Goal: Book appointment/travel/reservation

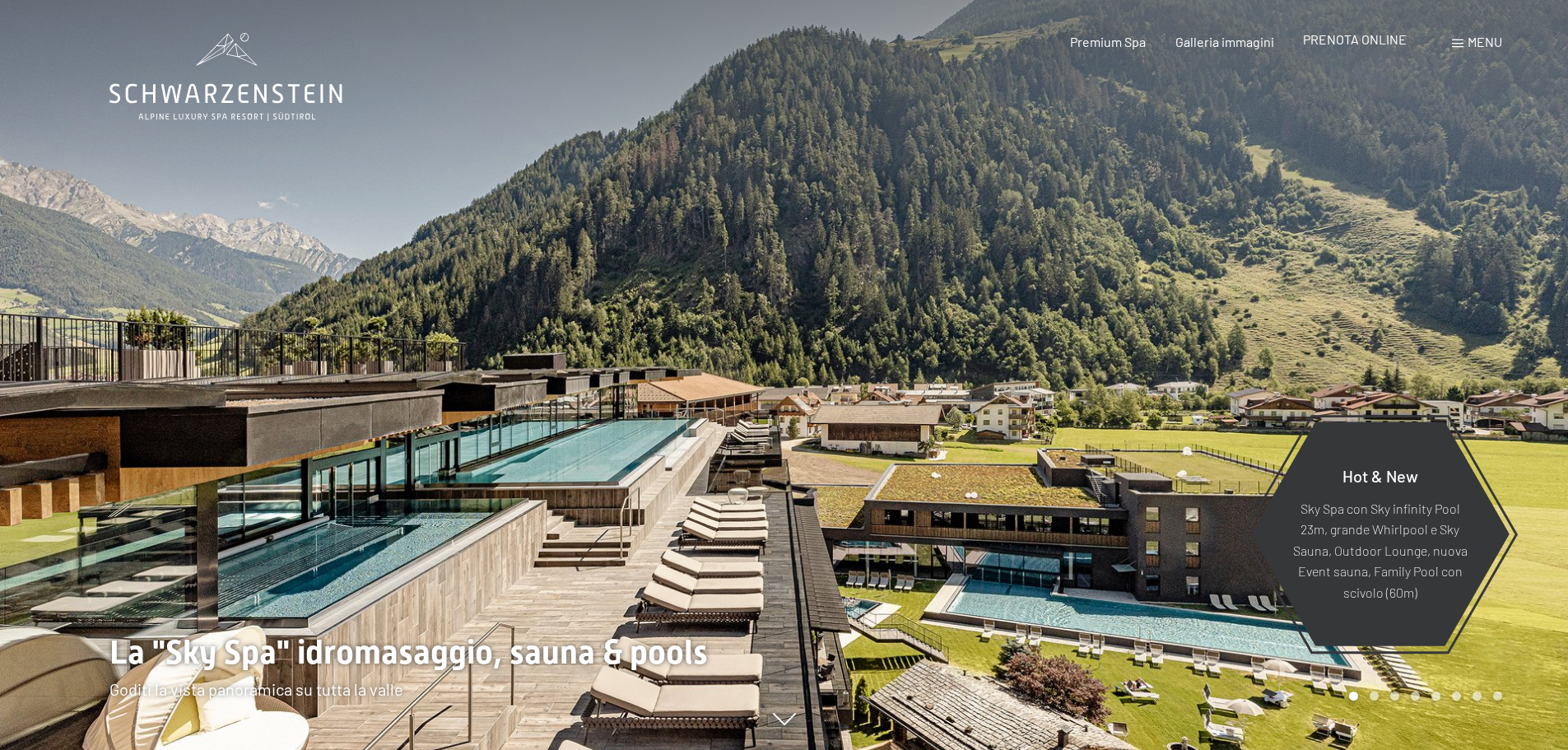
click at [1347, 42] on span "PRENOTA ONLINE" at bounding box center [1355, 39] width 103 height 15
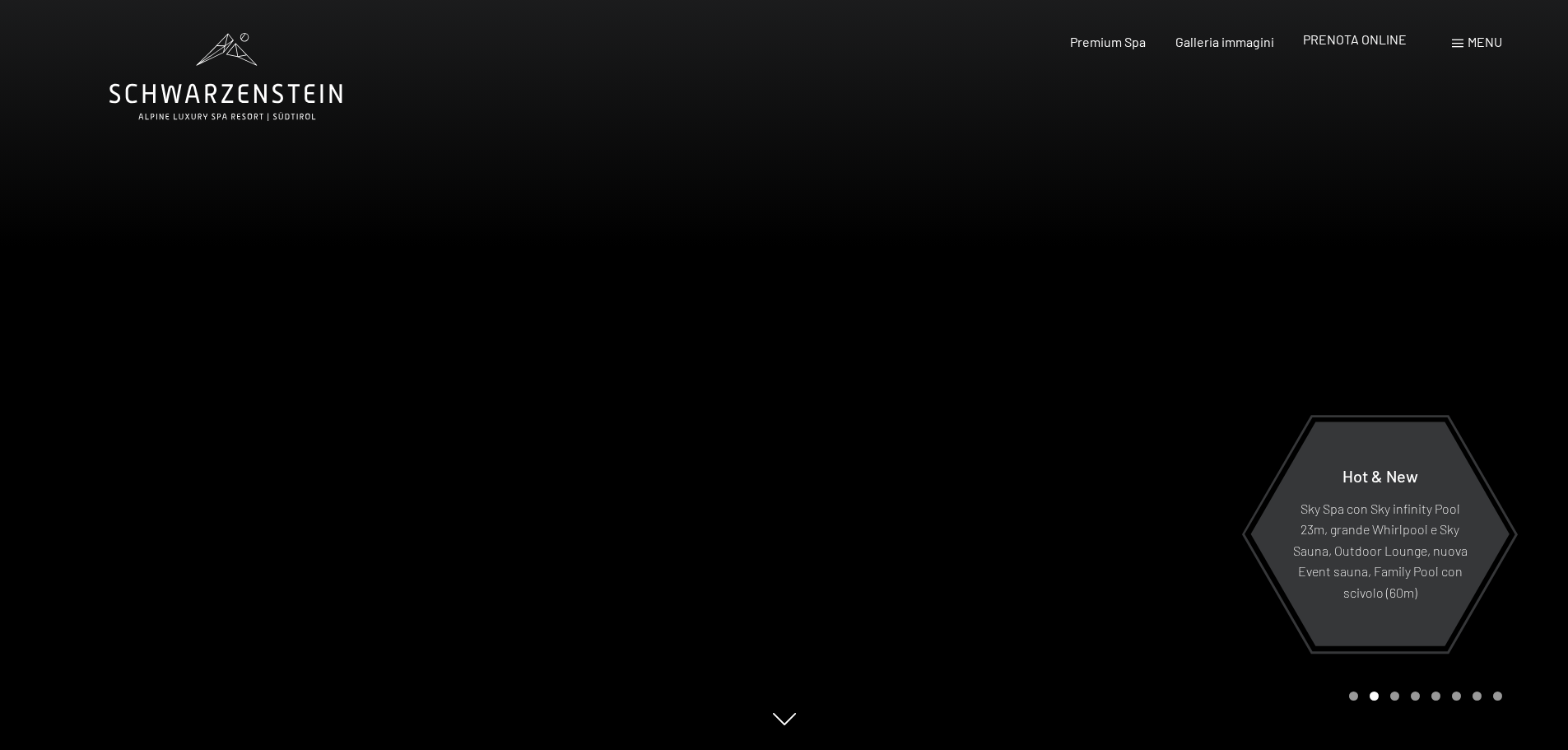
click at [1342, 40] on span "PRENOTA ONLINE" at bounding box center [1355, 39] width 103 height 15
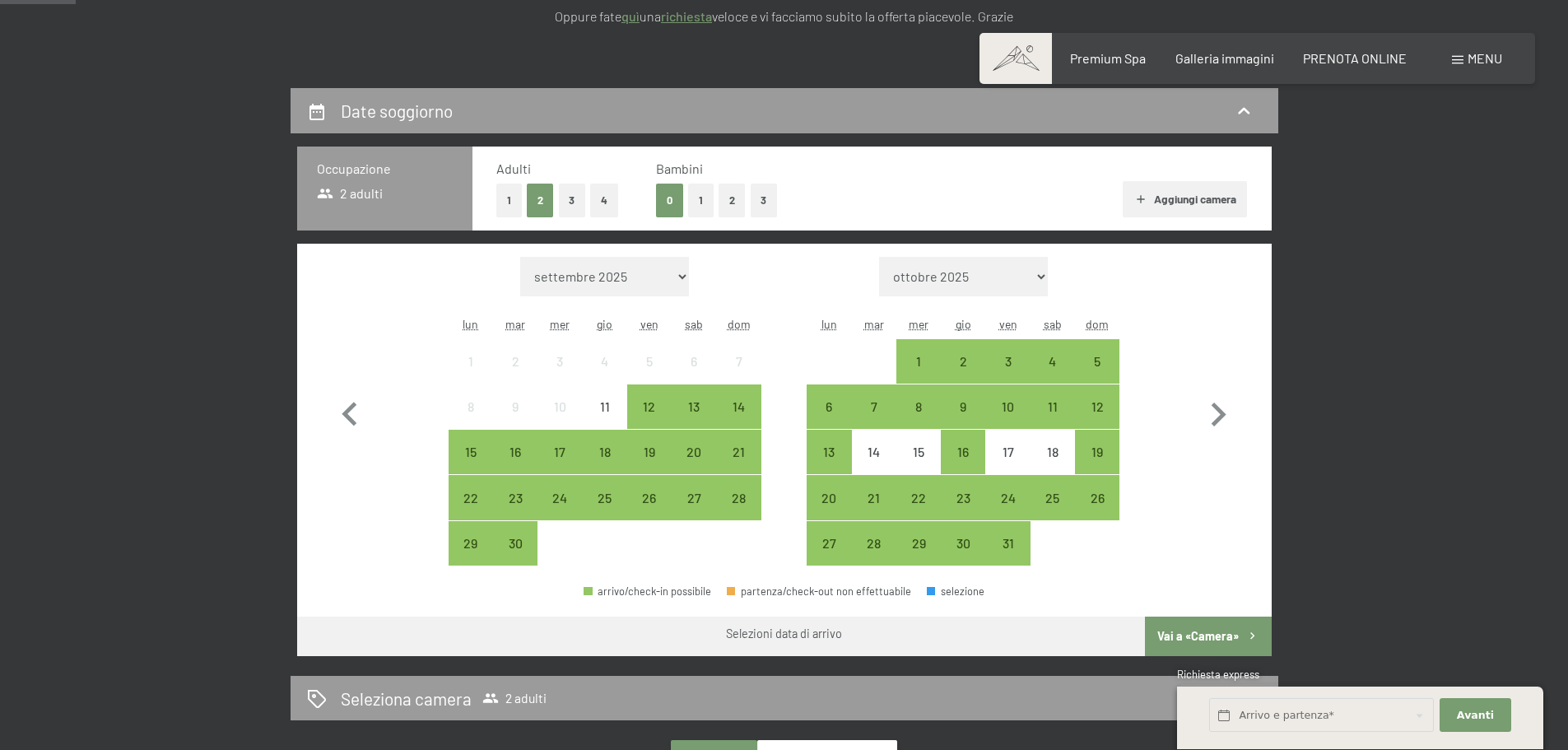
scroll to position [329, 0]
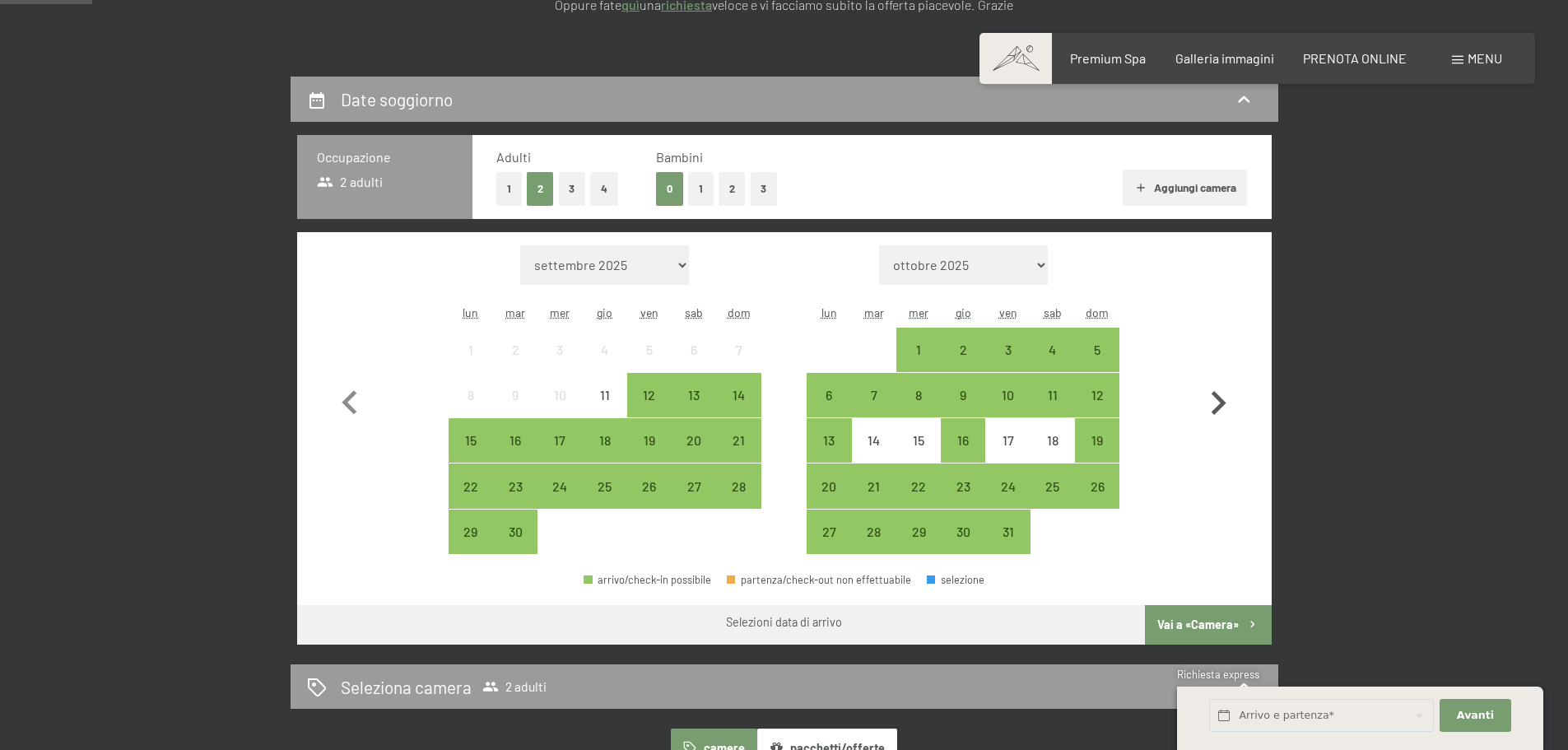
click at [1219, 402] on icon "button" at bounding box center [1219, 404] width 48 height 48
select select "[DATE]"
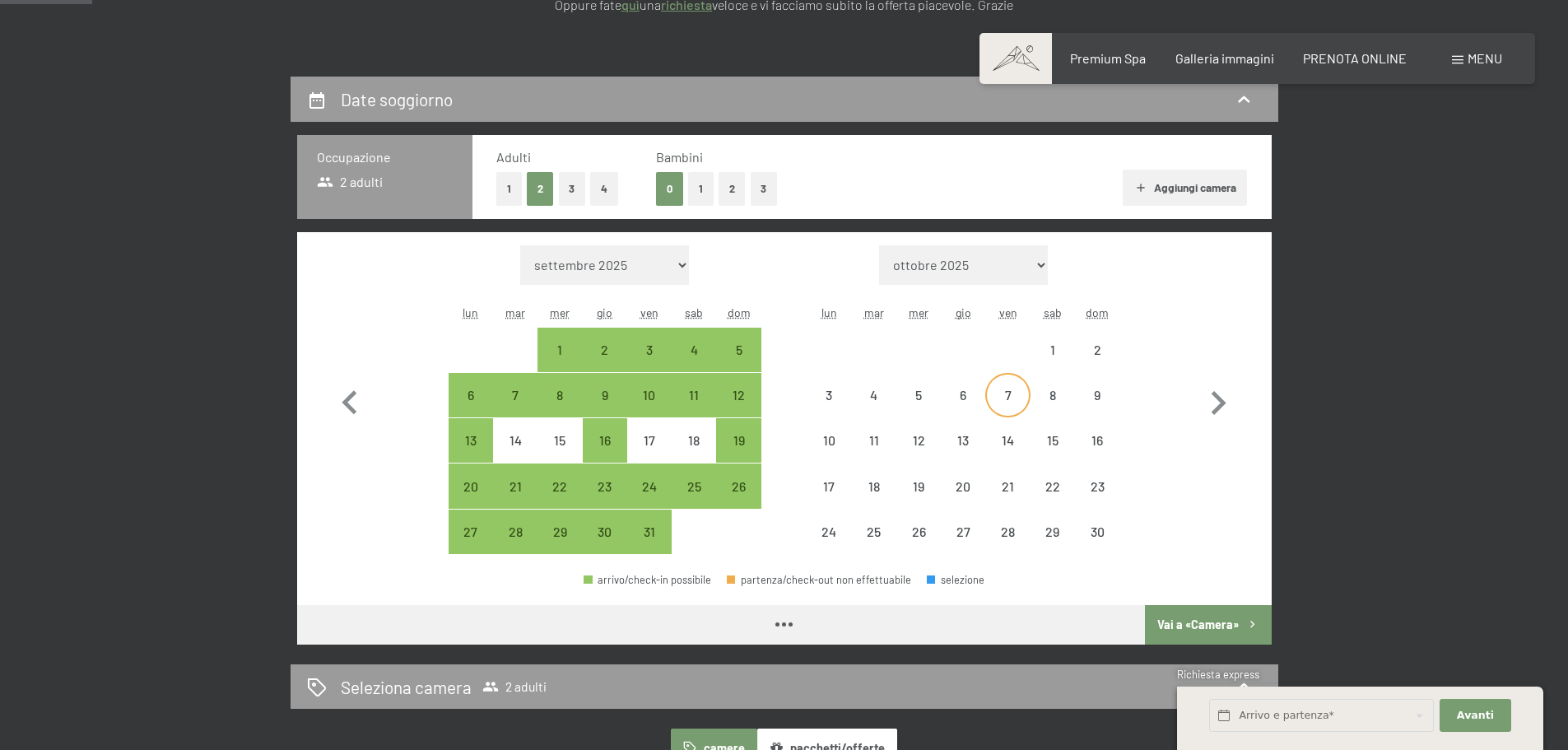
select select "[DATE]"
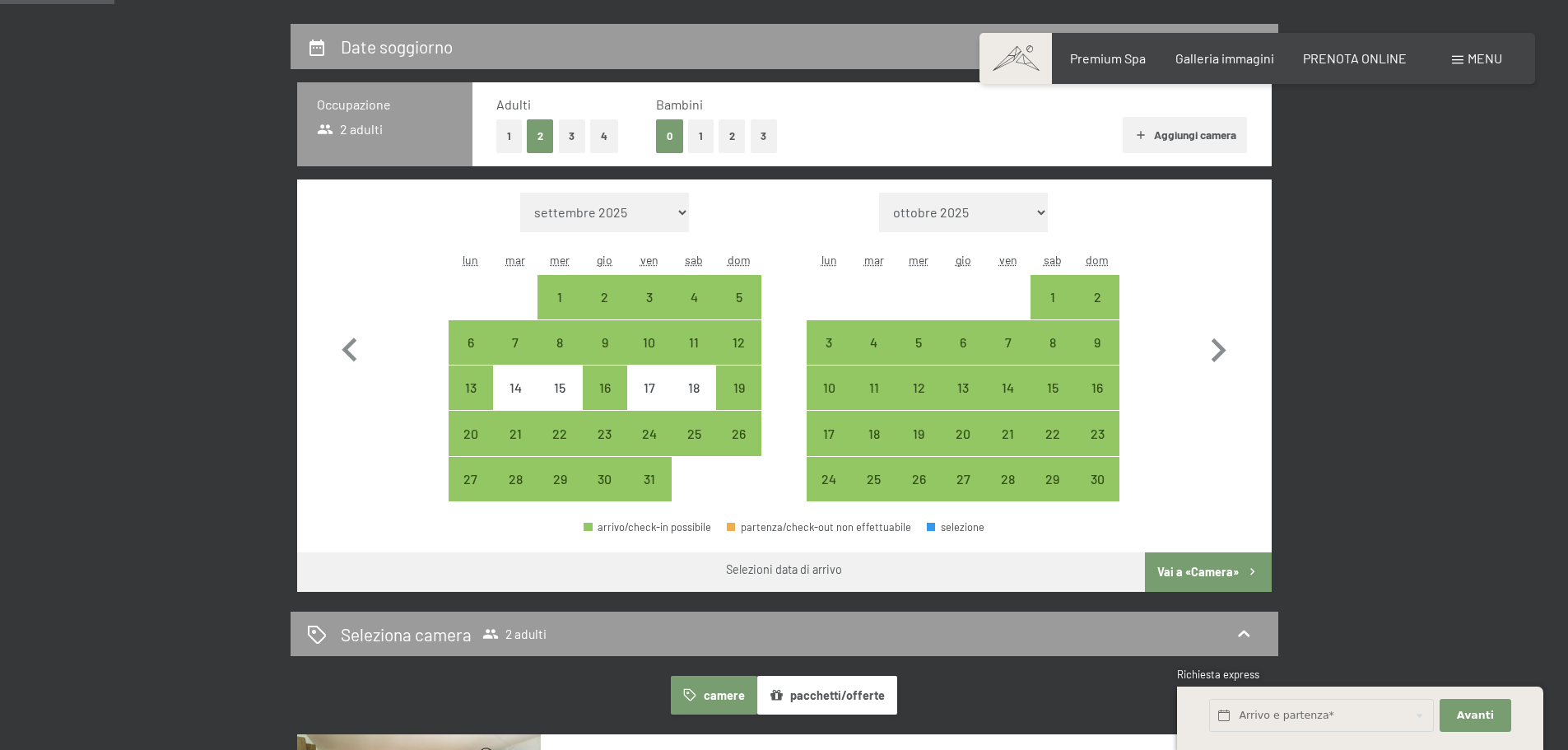
scroll to position [411, 0]
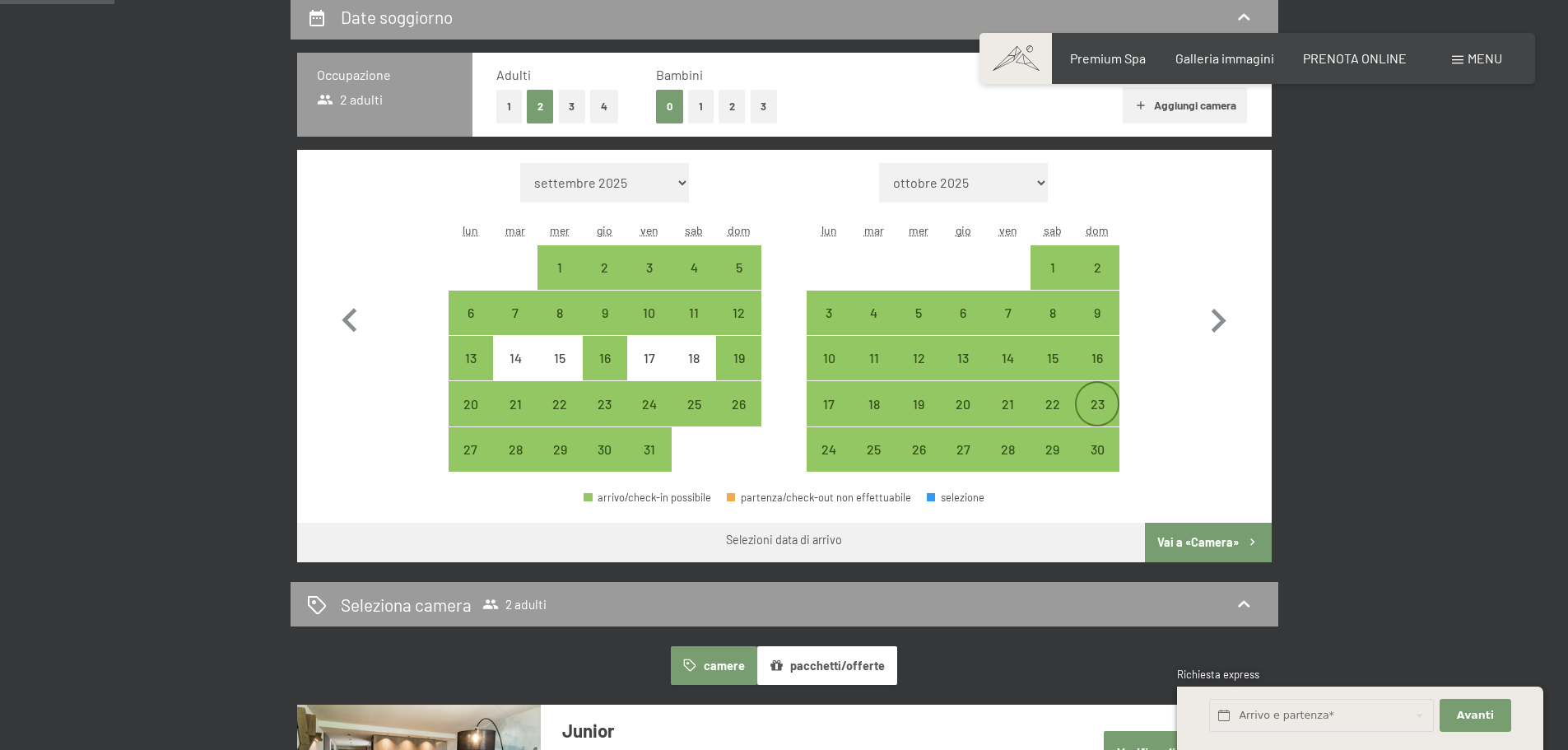
click at [1102, 404] on div "23" at bounding box center [1097, 418] width 41 height 41
select select "[DATE]"
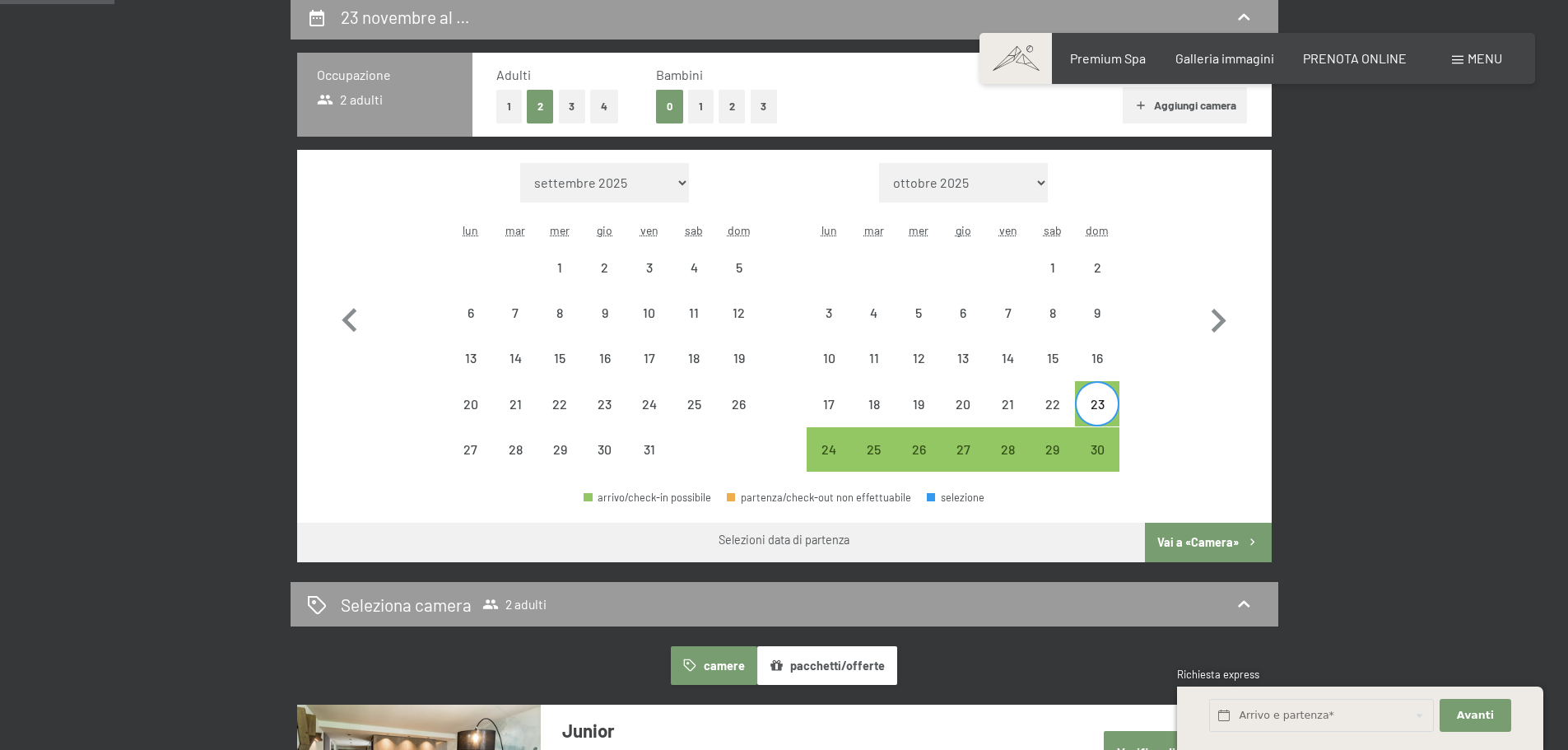
click at [1102, 405] on div "23" at bounding box center [1097, 418] width 41 height 41
select select "[DATE]"
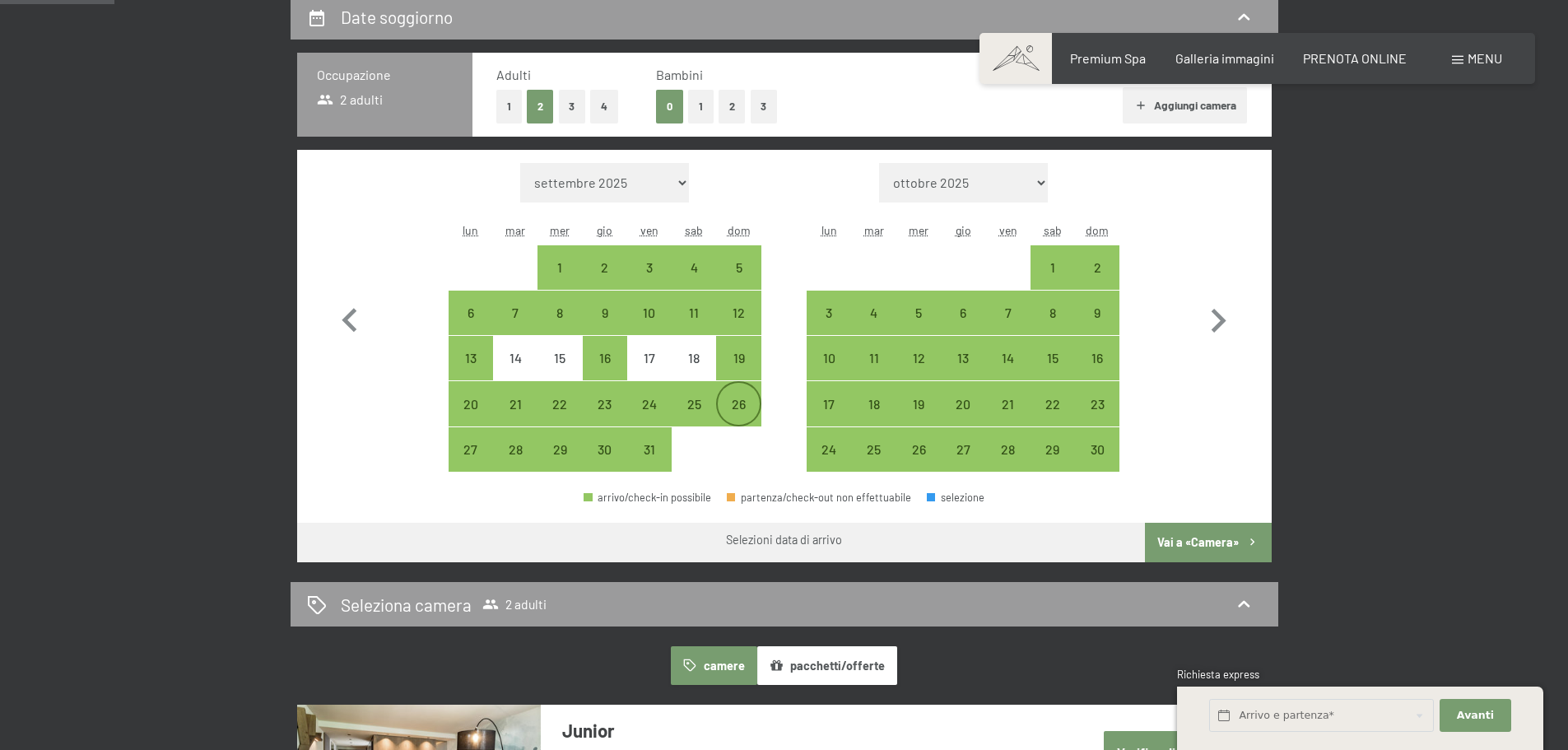
click at [737, 405] on div "26" at bounding box center [738, 418] width 41 height 41
select select "[DATE]"
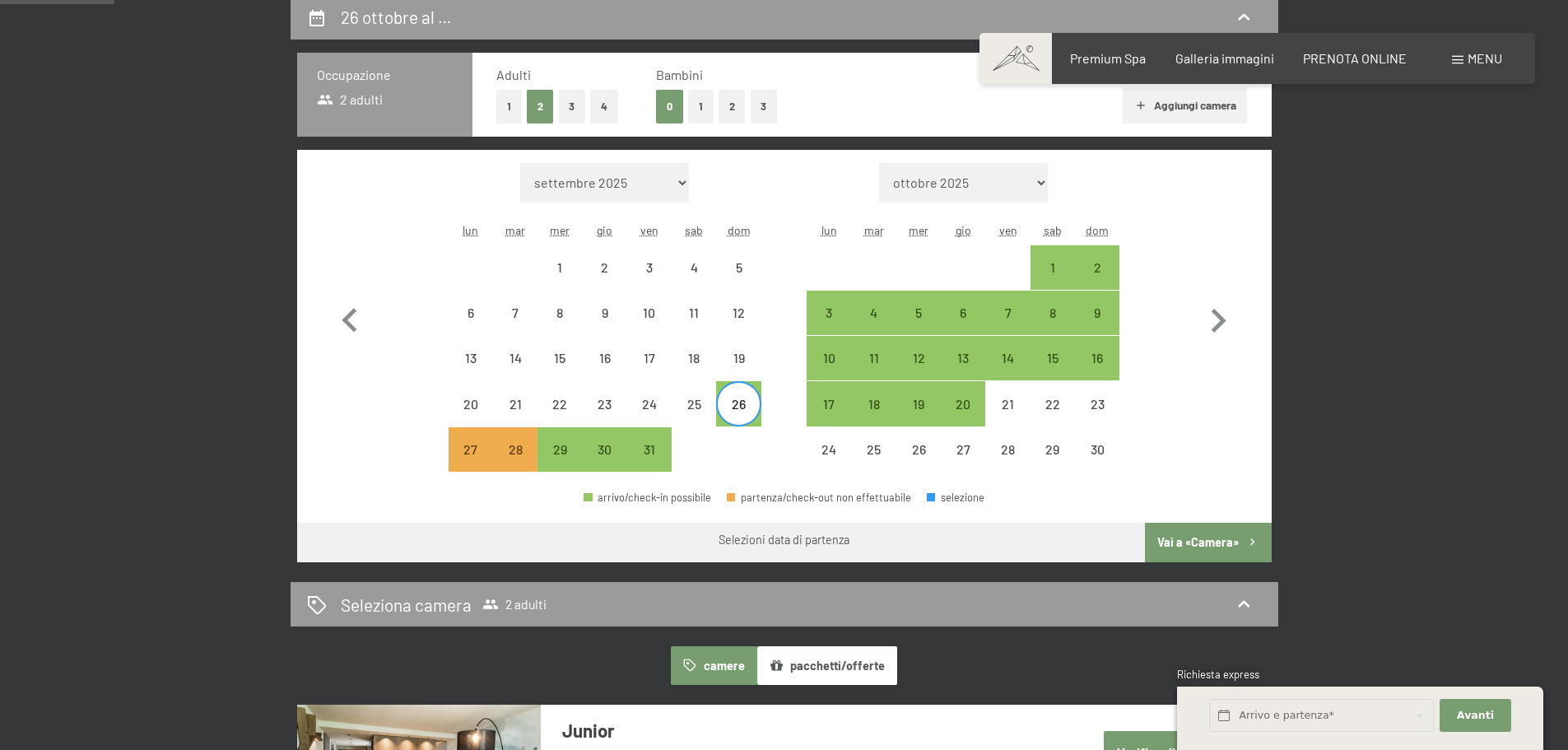
click at [737, 405] on div "26" at bounding box center [738, 418] width 41 height 41
select select "[DATE]"
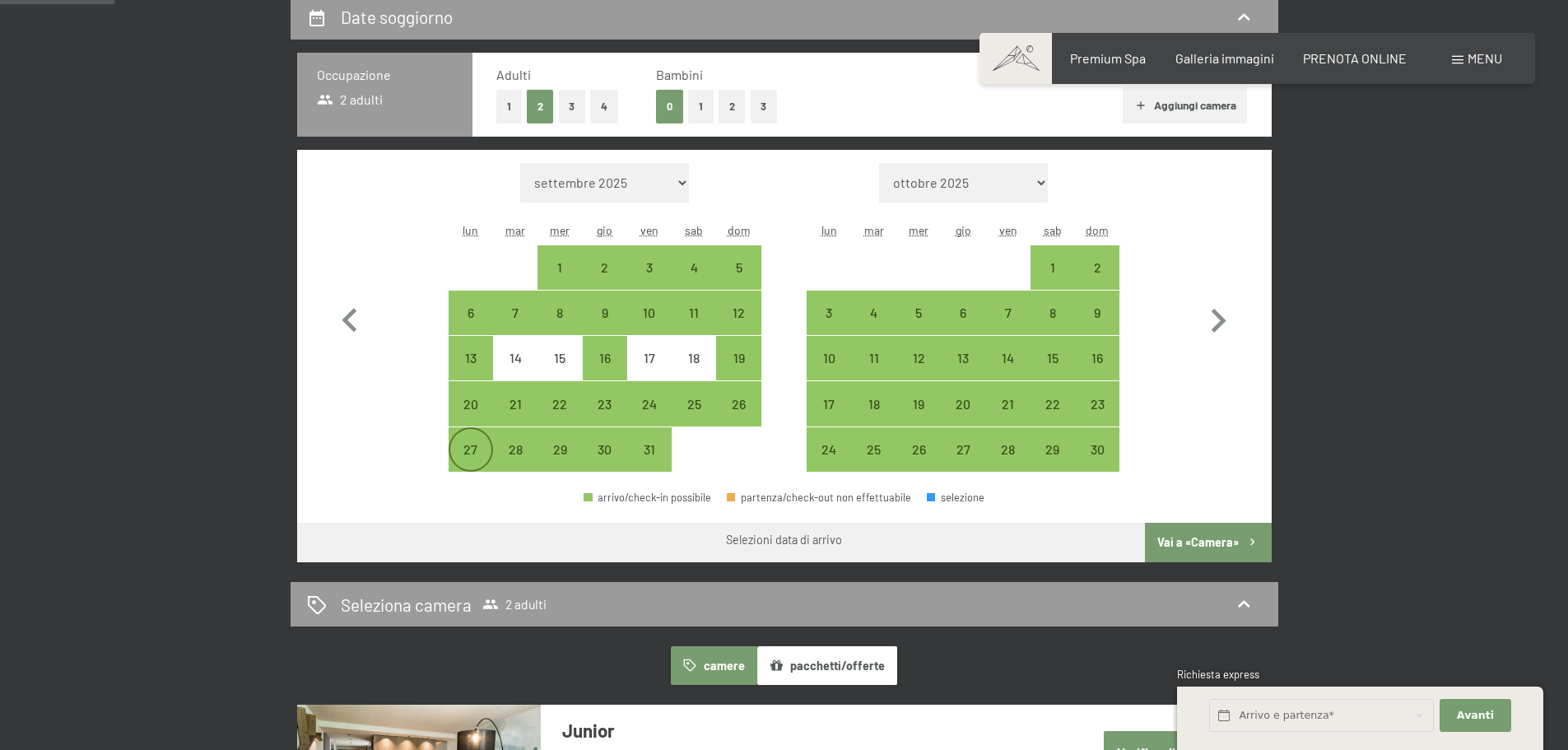
click at [468, 447] on div "27" at bounding box center [471, 463] width 41 height 41
select select "[DATE]"
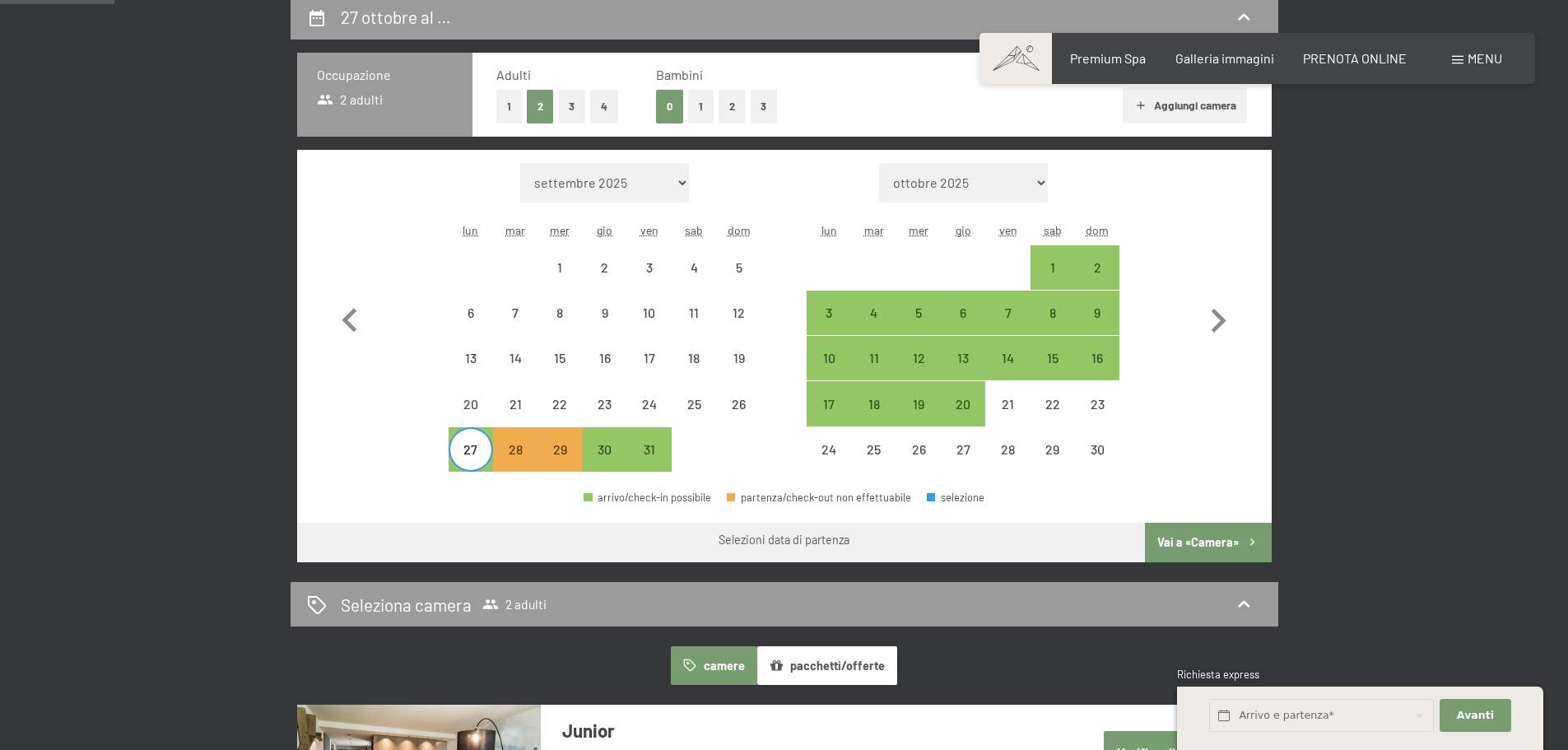
click at [468, 447] on div "27" at bounding box center [471, 463] width 41 height 41
select select "[DATE]"
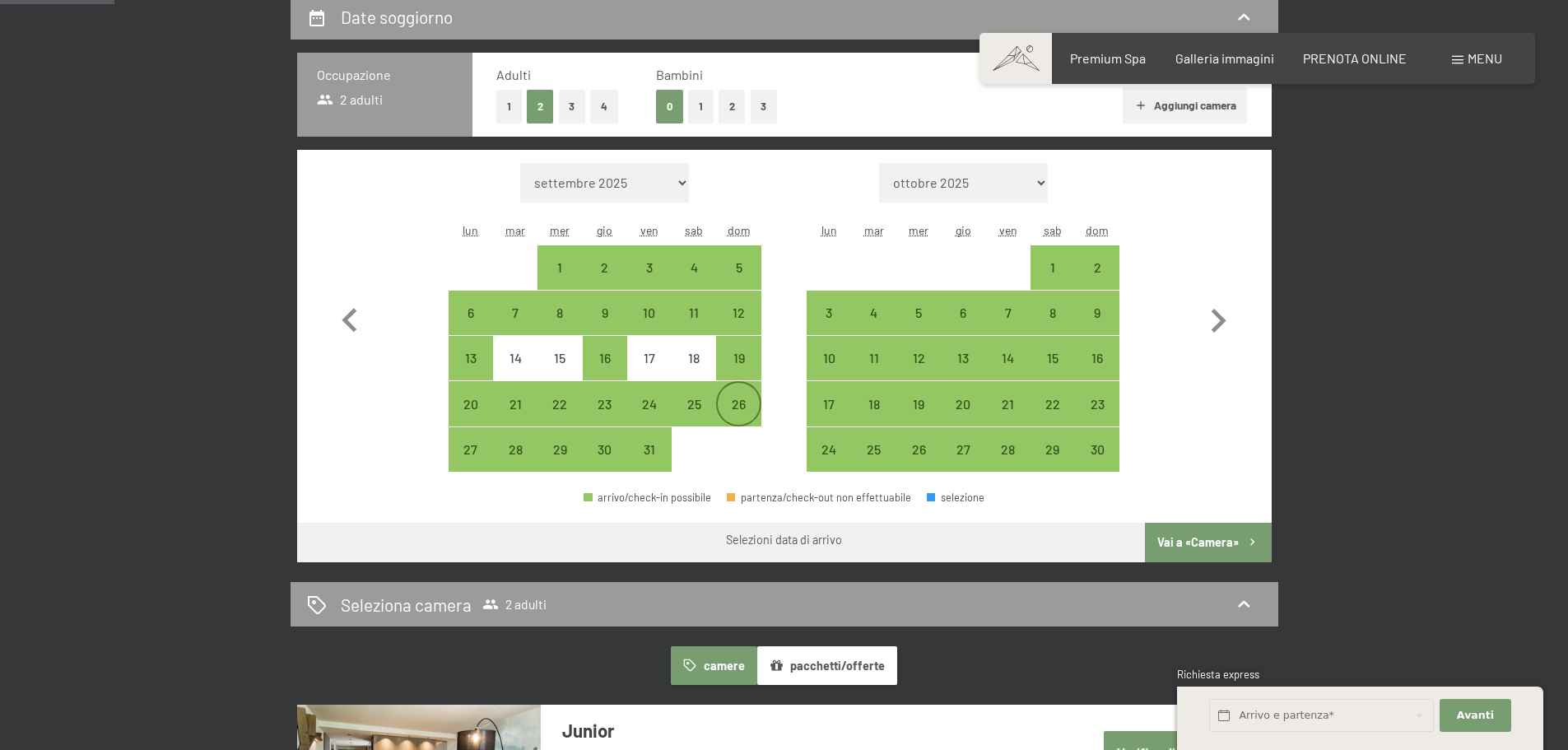
click at [737, 402] on div "26" at bounding box center [738, 418] width 41 height 41
select select "[DATE]"
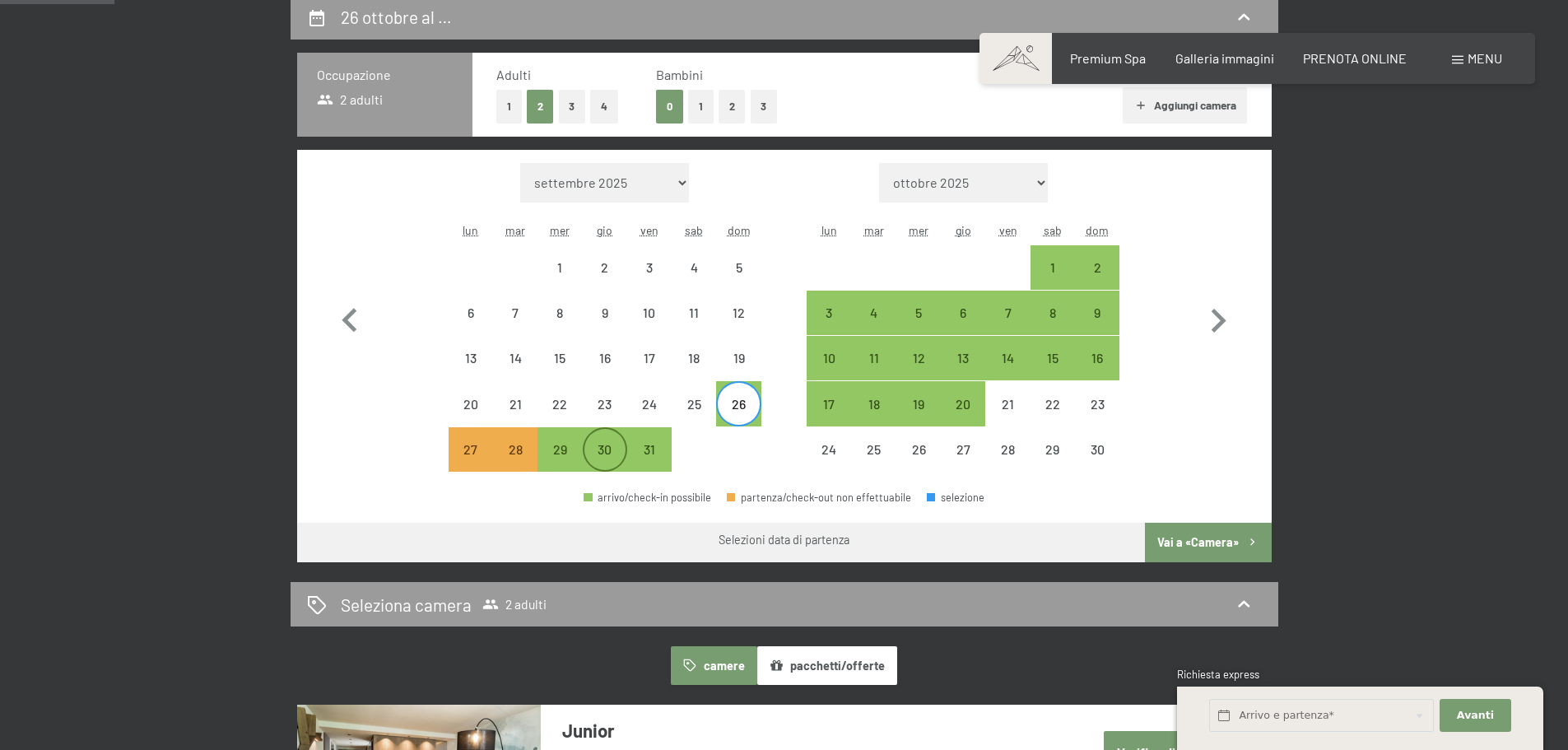
click at [598, 452] on div "30" at bounding box center [605, 463] width 41 height 41
select select "[DATE]"
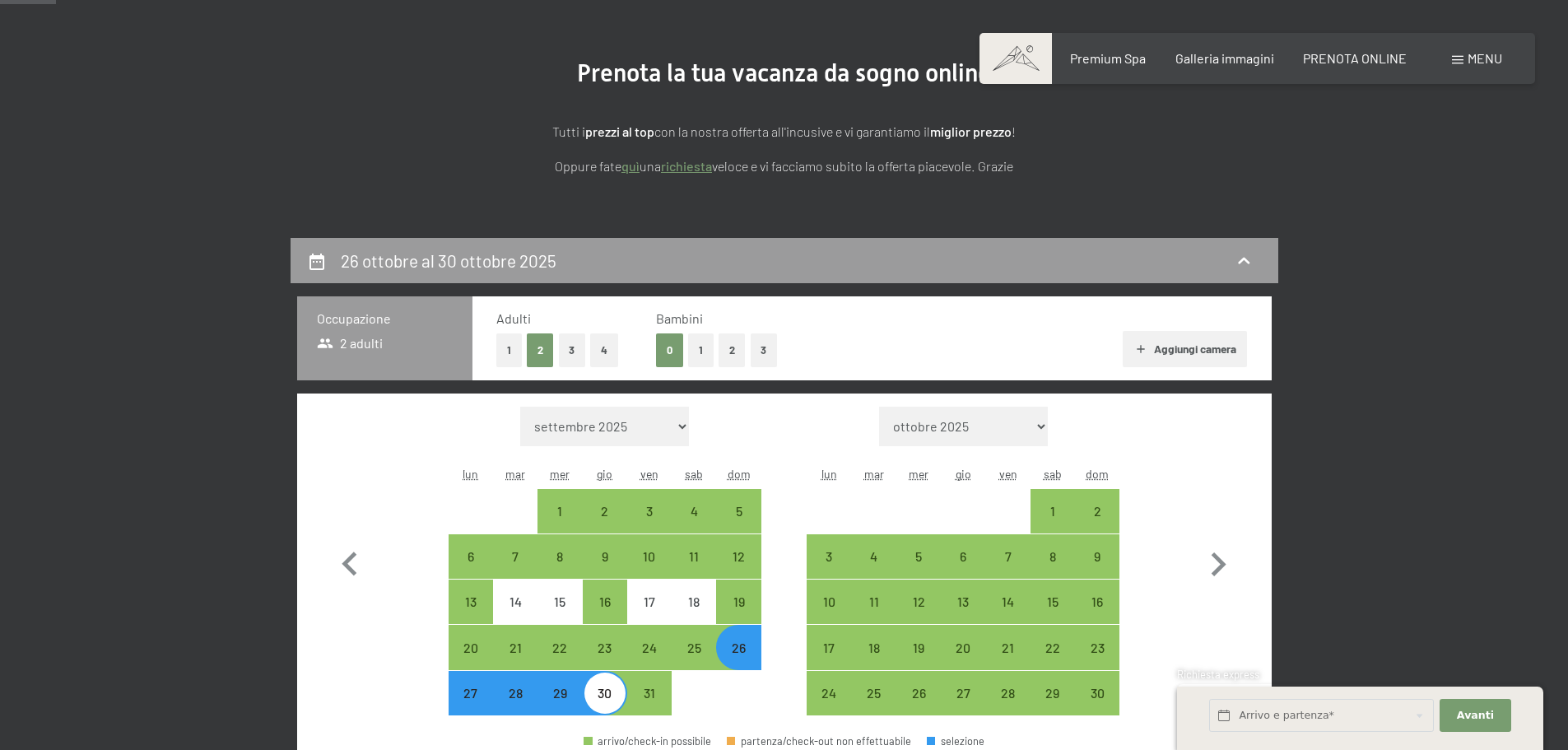
scroll to position [165, 0]
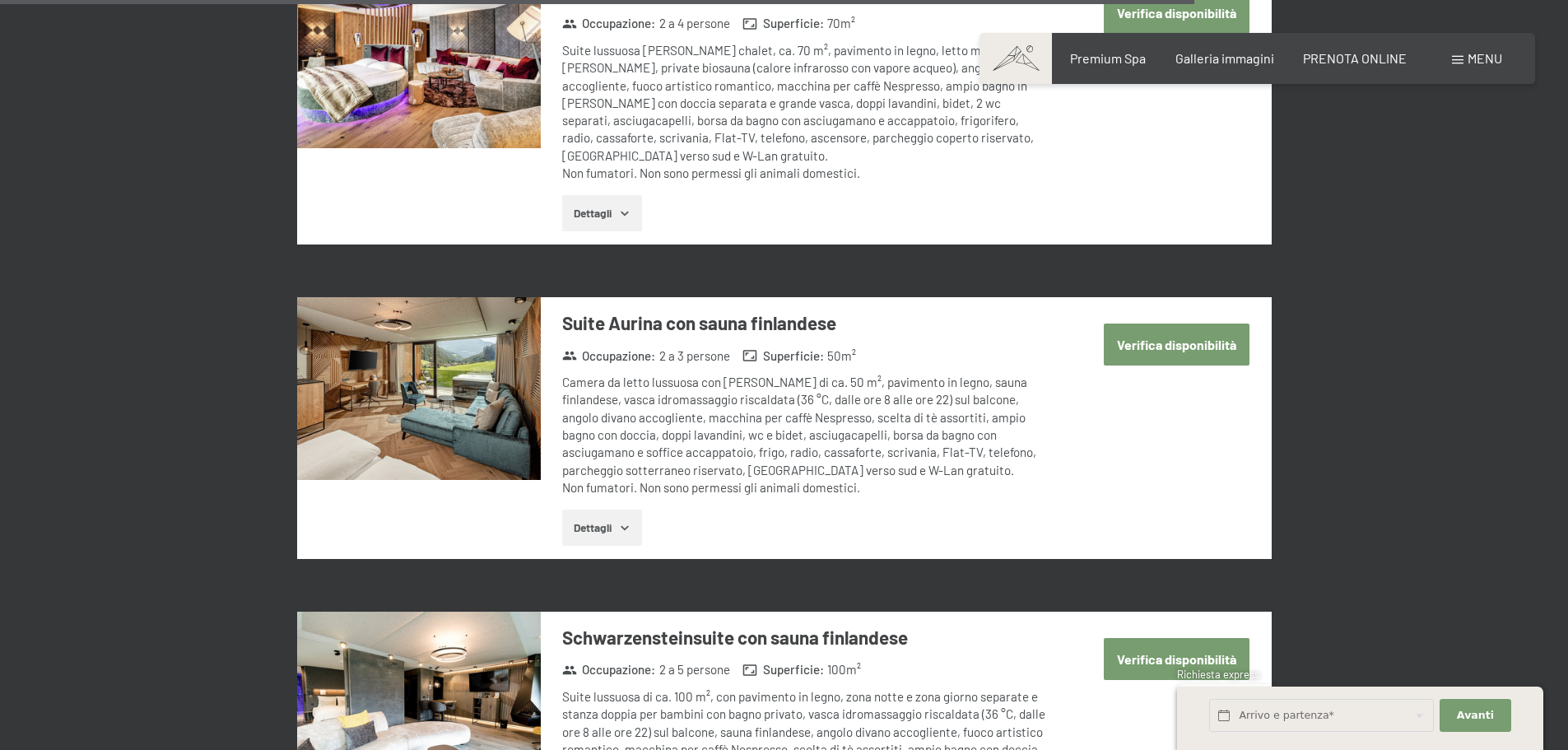
scroll to position [4281, 0]
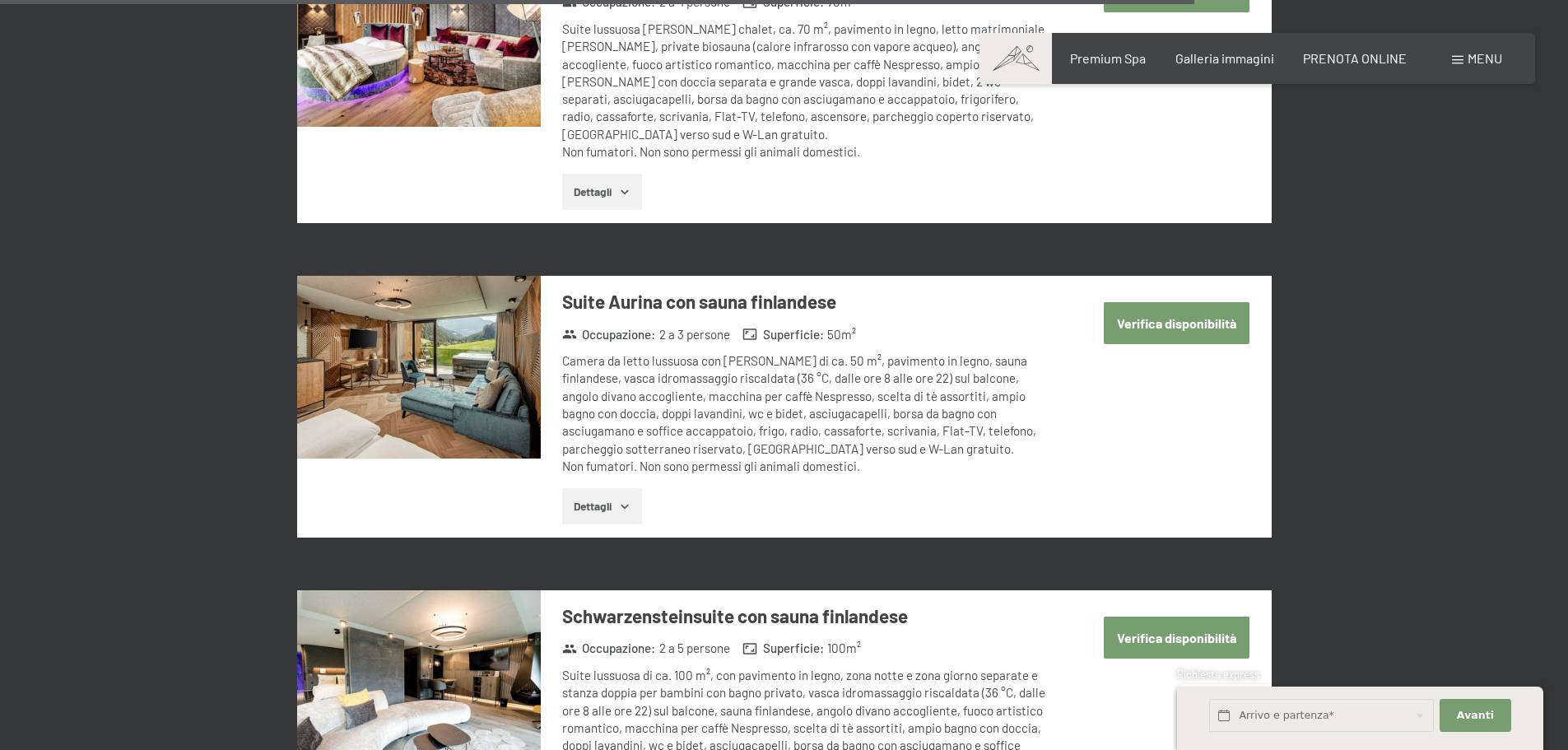
click at [1175, 302] on button "Verifica disponibilità" at bounding box center [1177, 323] width 145 height 42
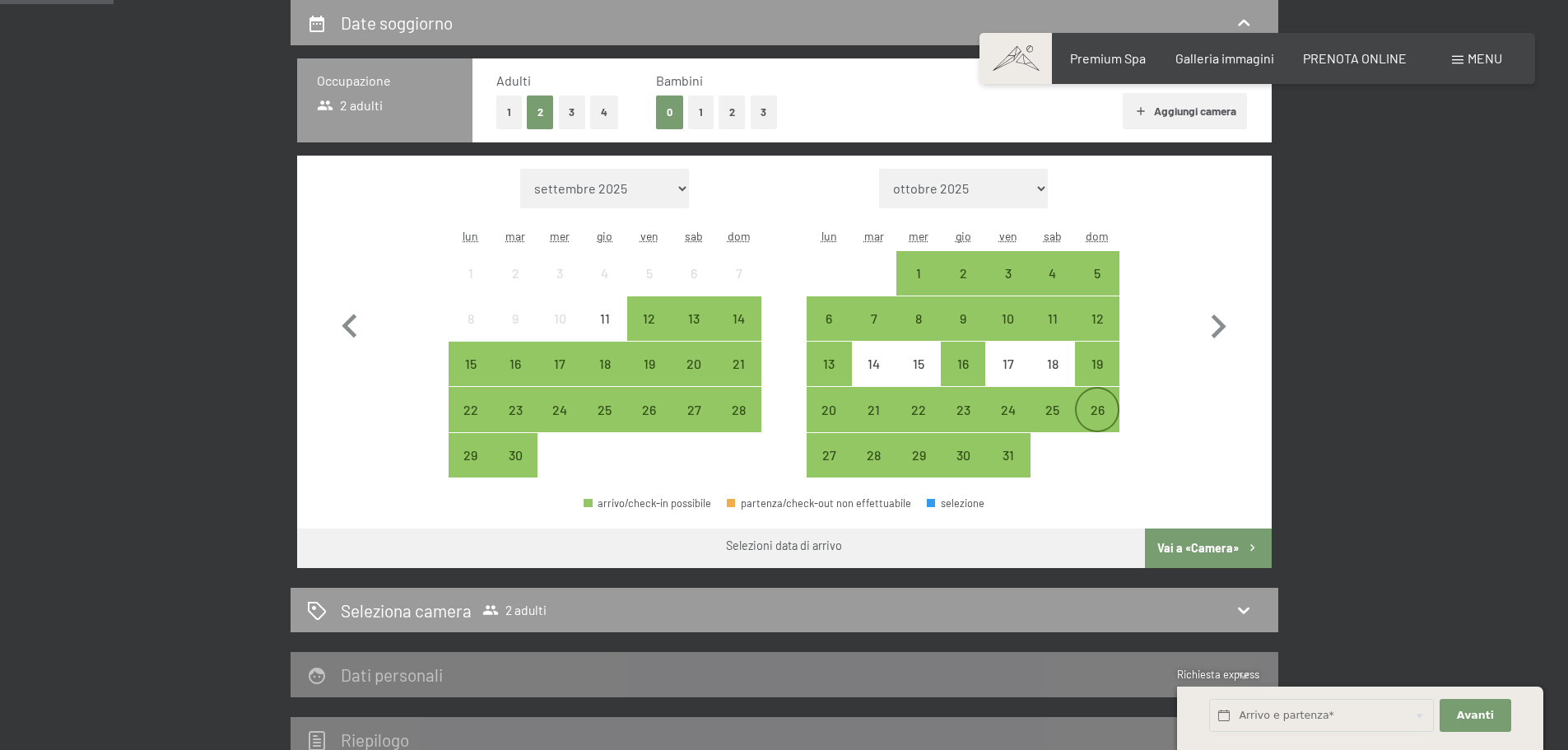
click at [1100, 409] on div "26" at bounding box center [1097, 424] width 41 height 41
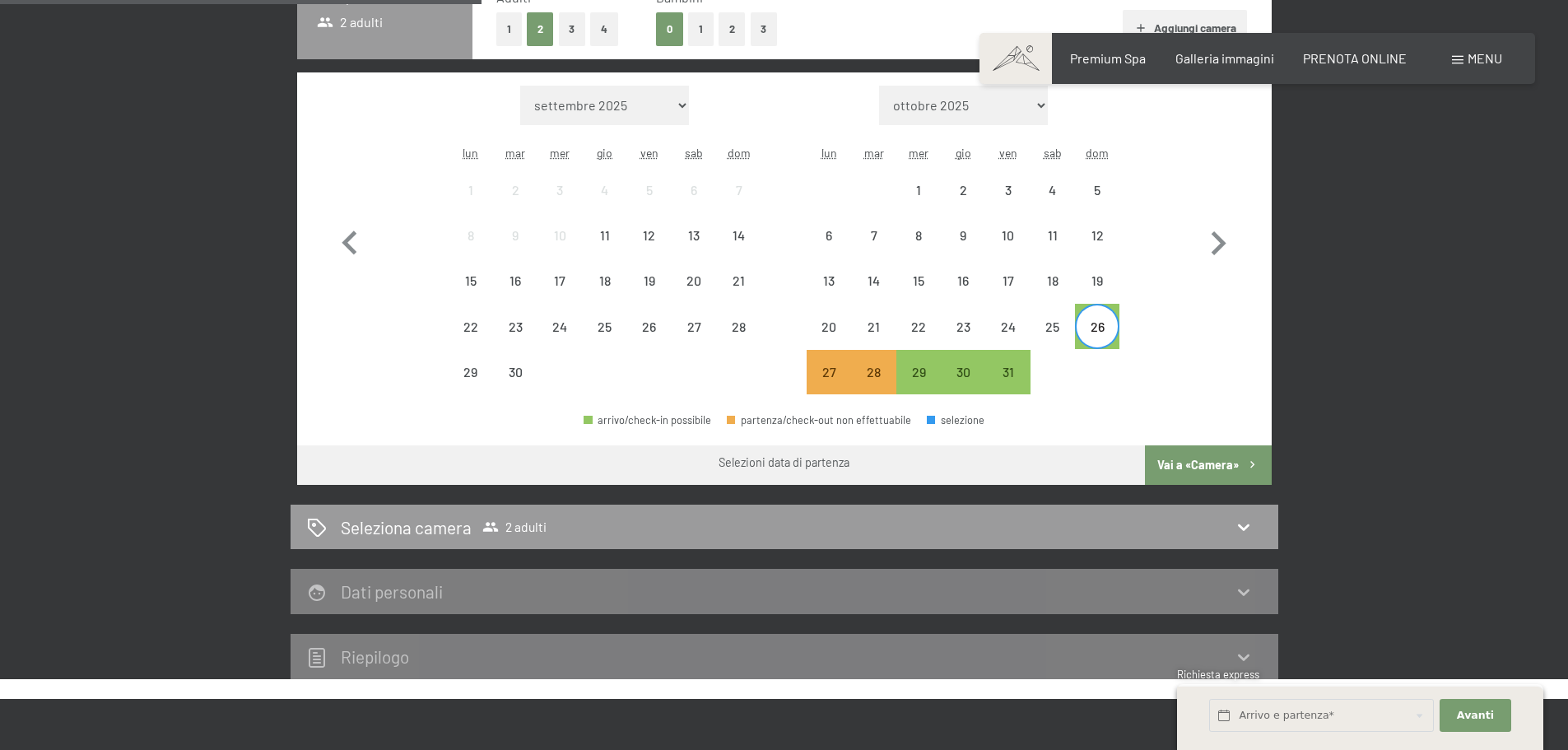
scroll to position [488, 0]
click at [963, 374] on div "30" at bounding box center [962, 386] width 41 height 41
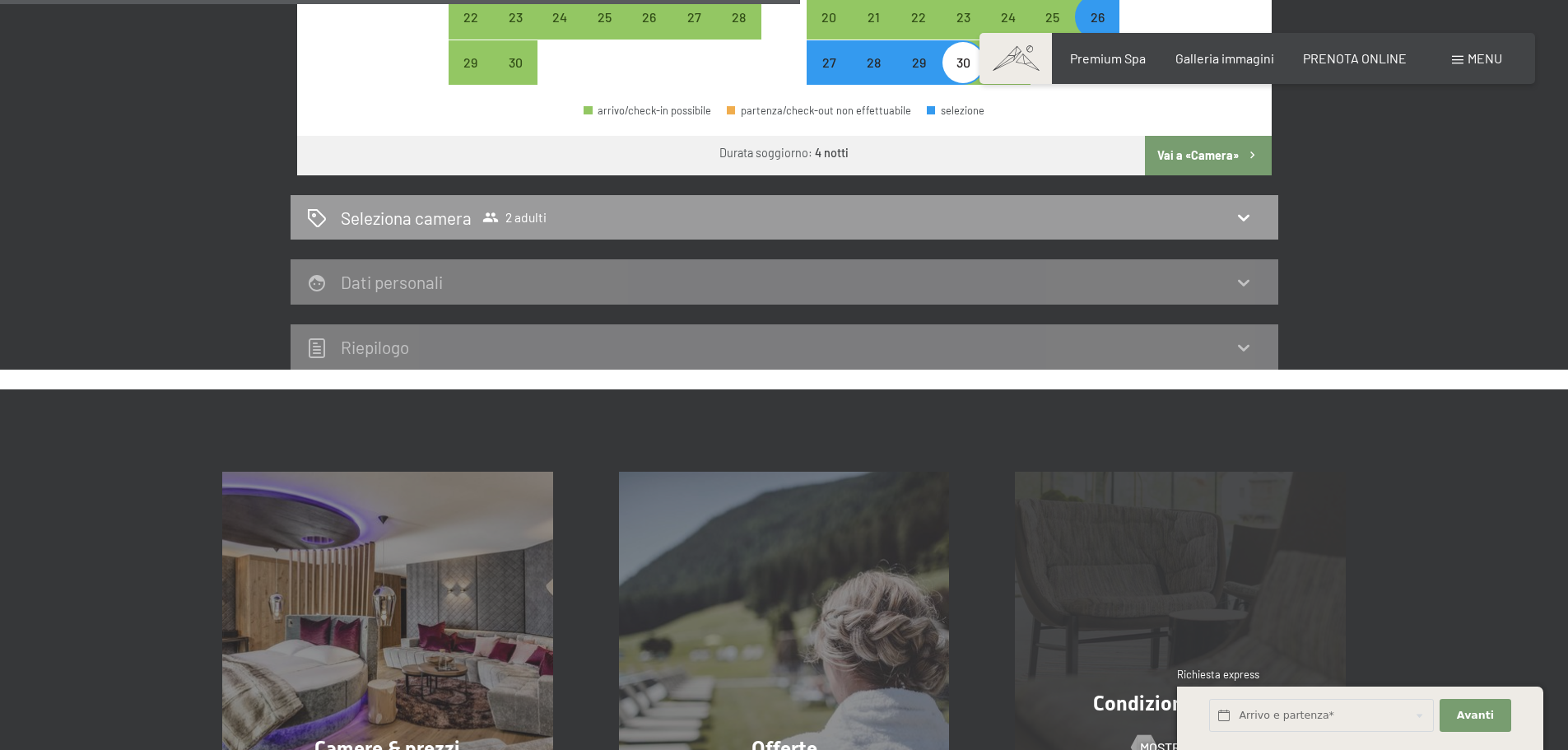
scroll to position [824, 0]
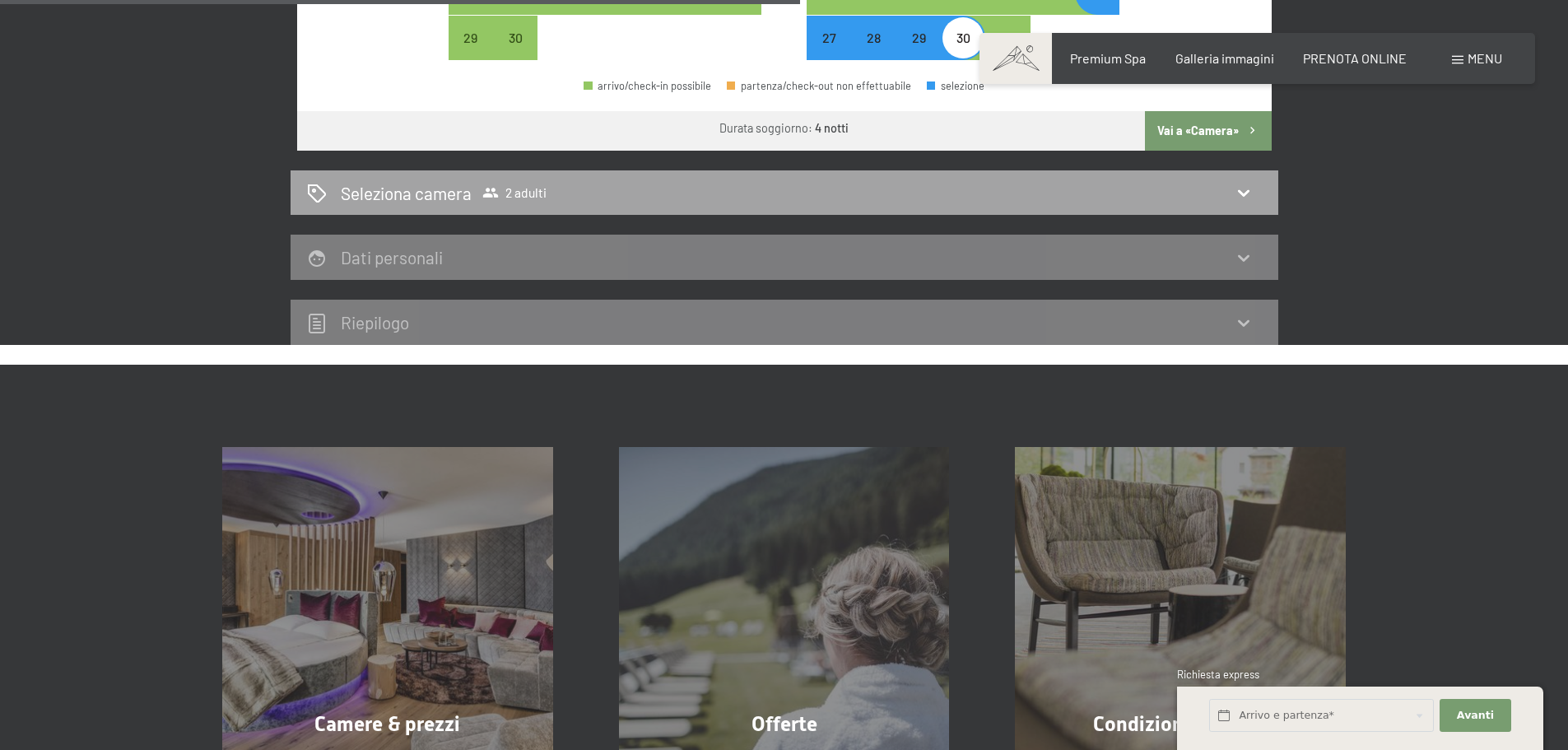
click at [1241, 190] on icon at bounding box center [1244, 192] width 20 height 20
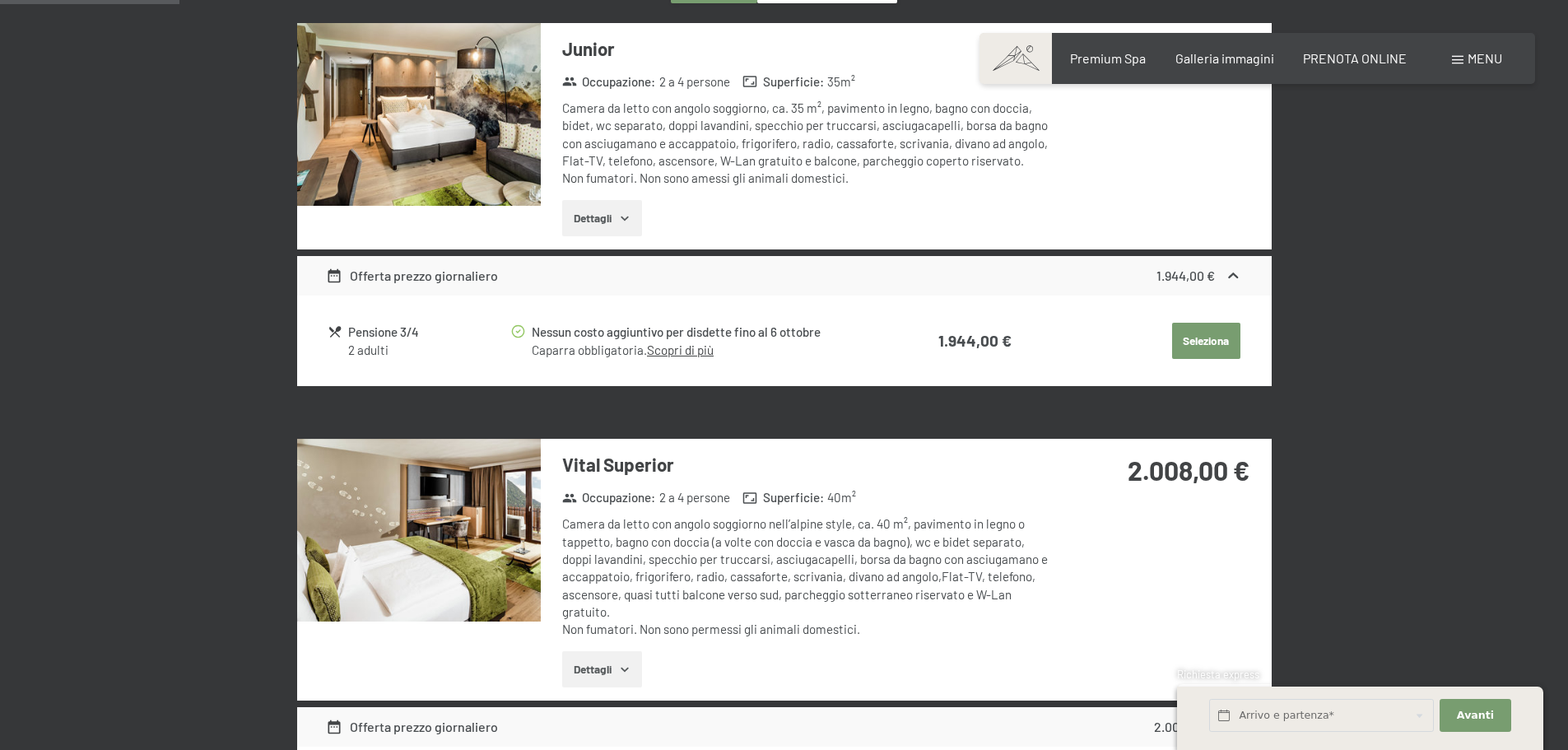
scroll to position [0, 0]
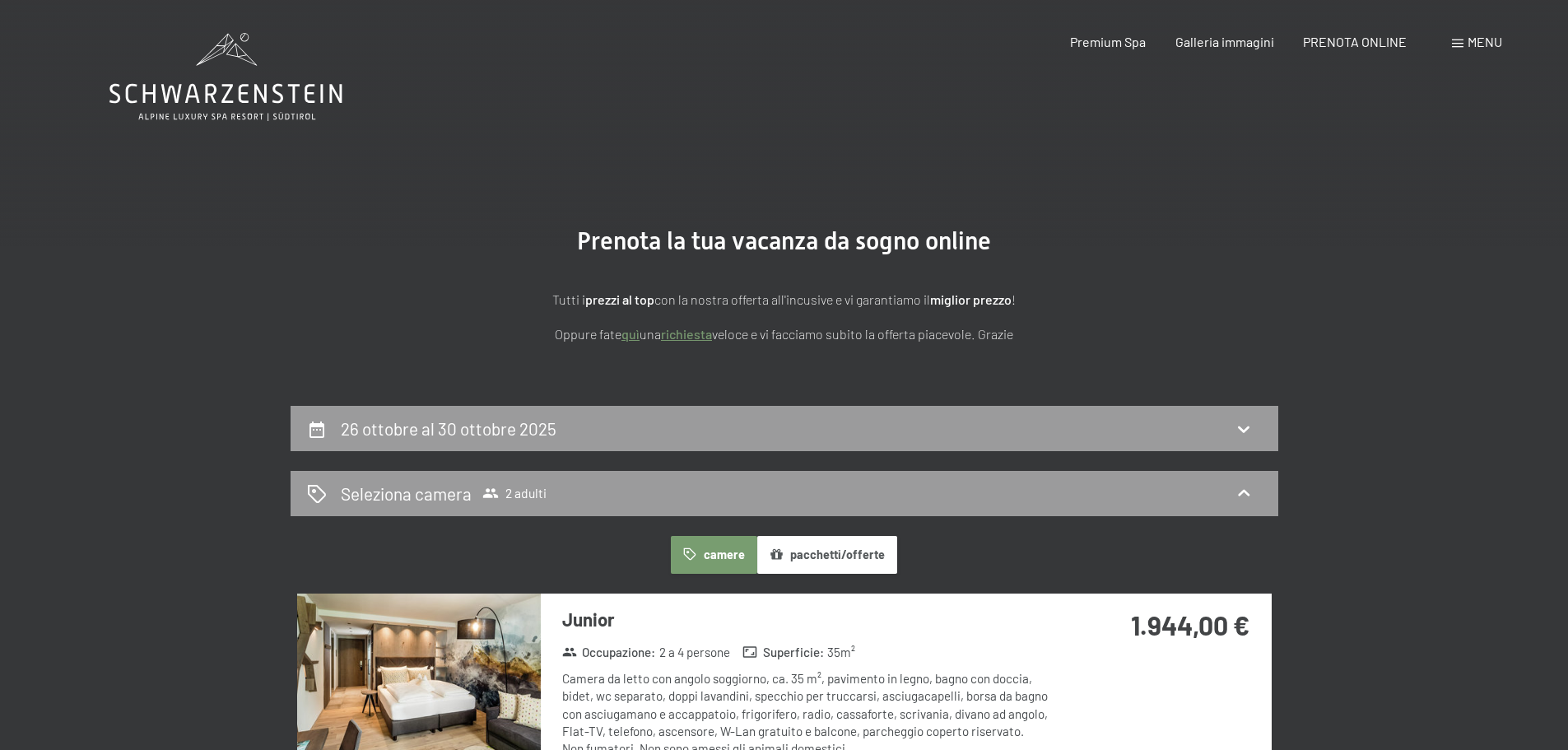
click at [1241, 430] on icon at bounding box center [1244, 430] width 11 height 7
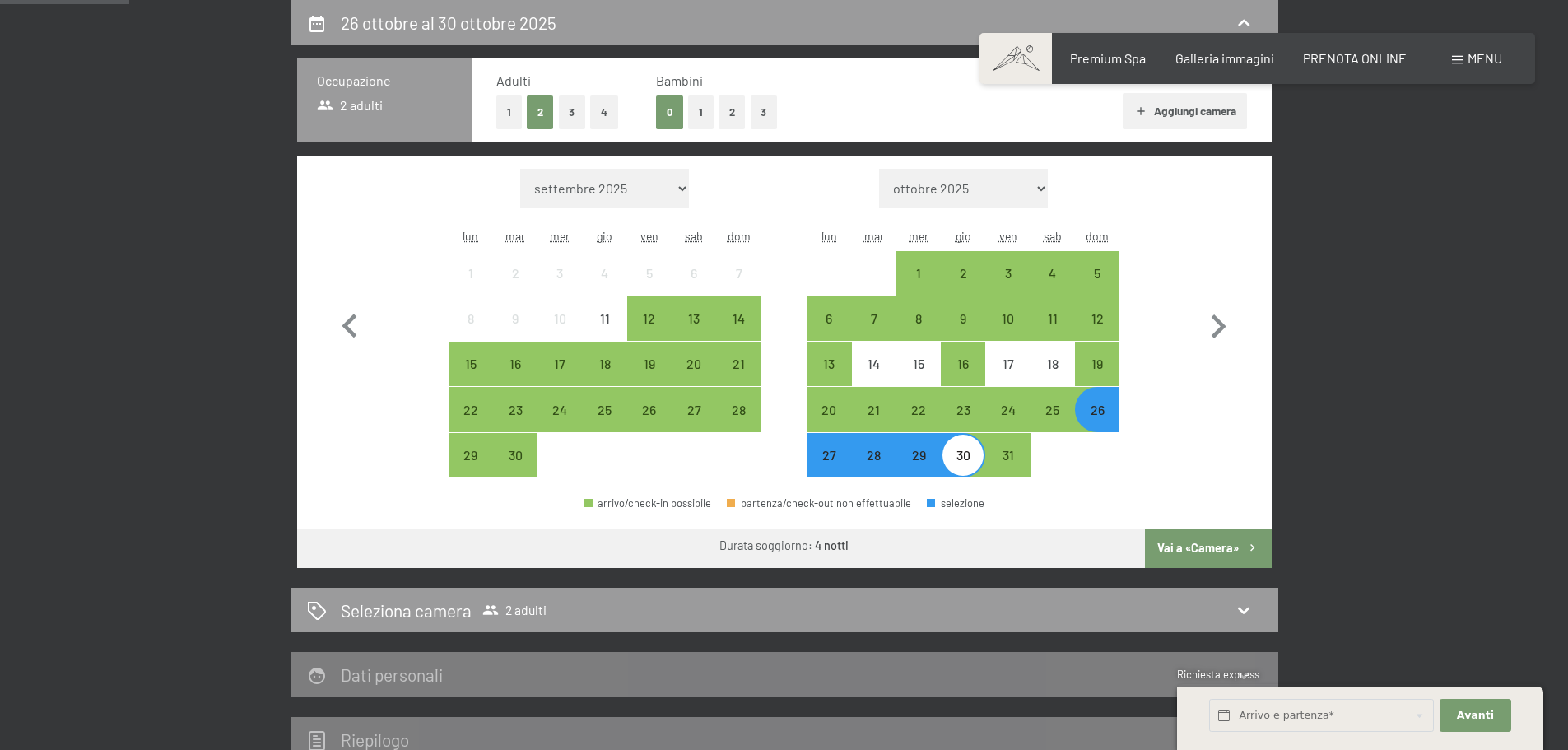
click at [828, 465] on div "27" at bounding box center [828, 469] width 41 height 41
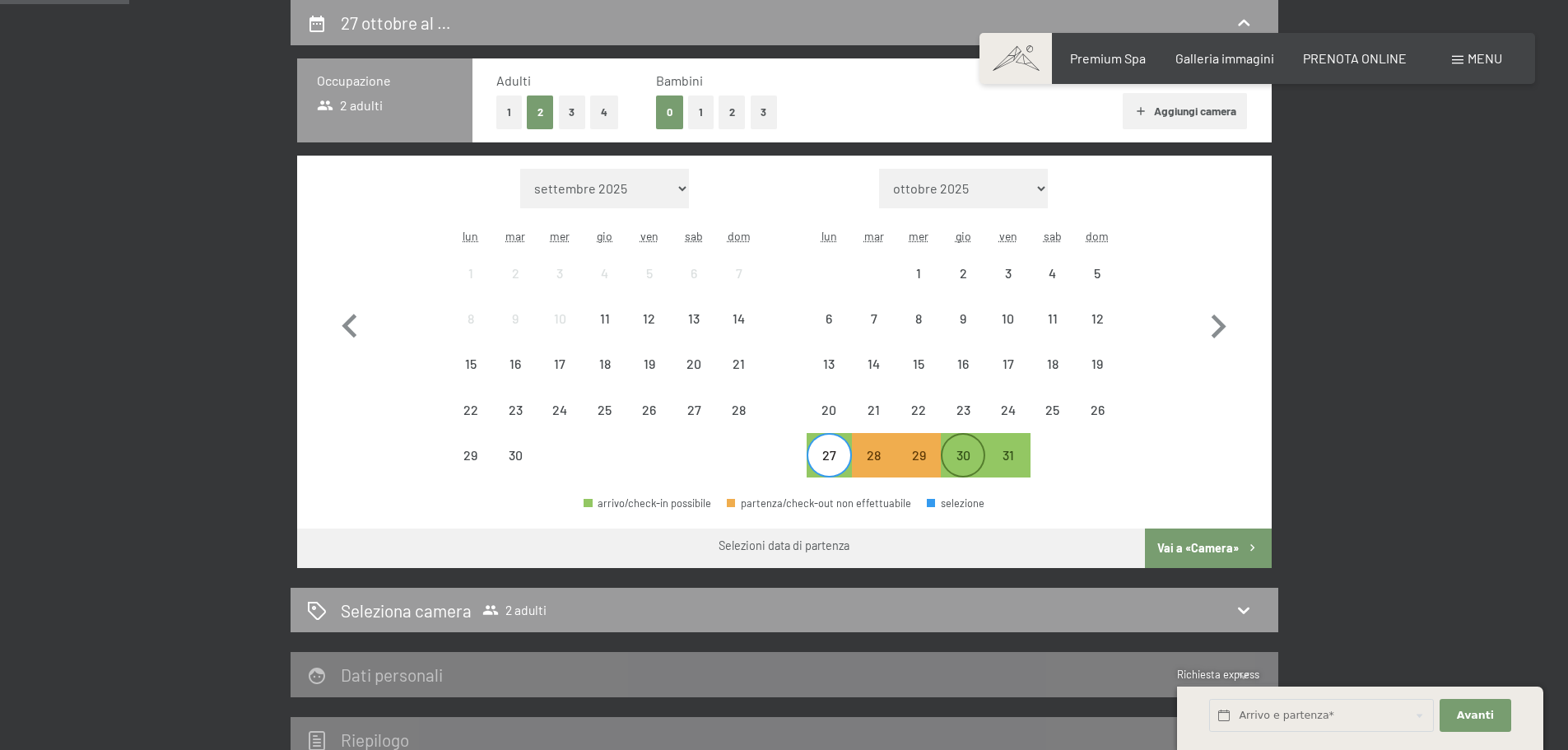
click at [965, 455] on div "30" at bounding box center [962, 469] width 41 height 41
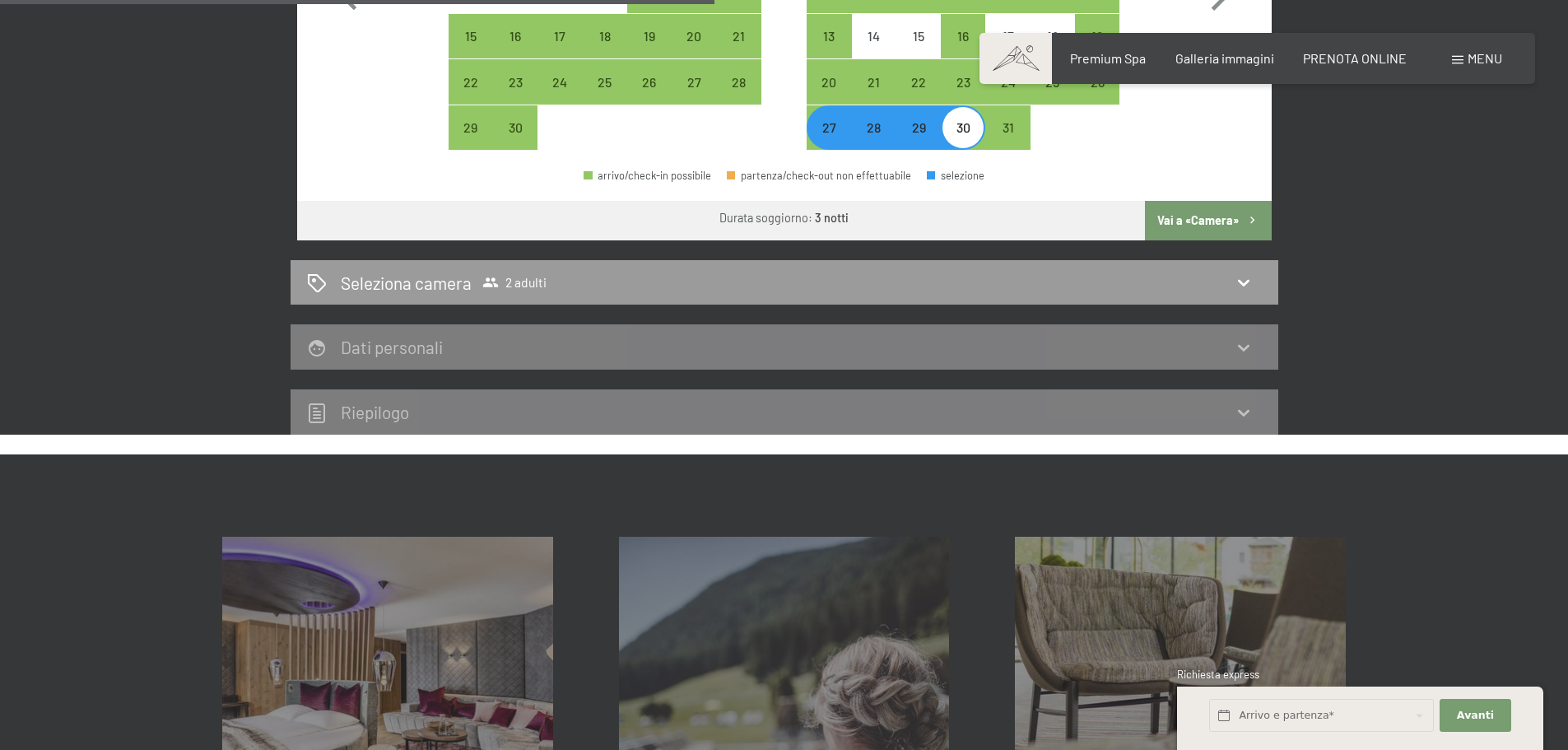
scroll to position [735, 0]
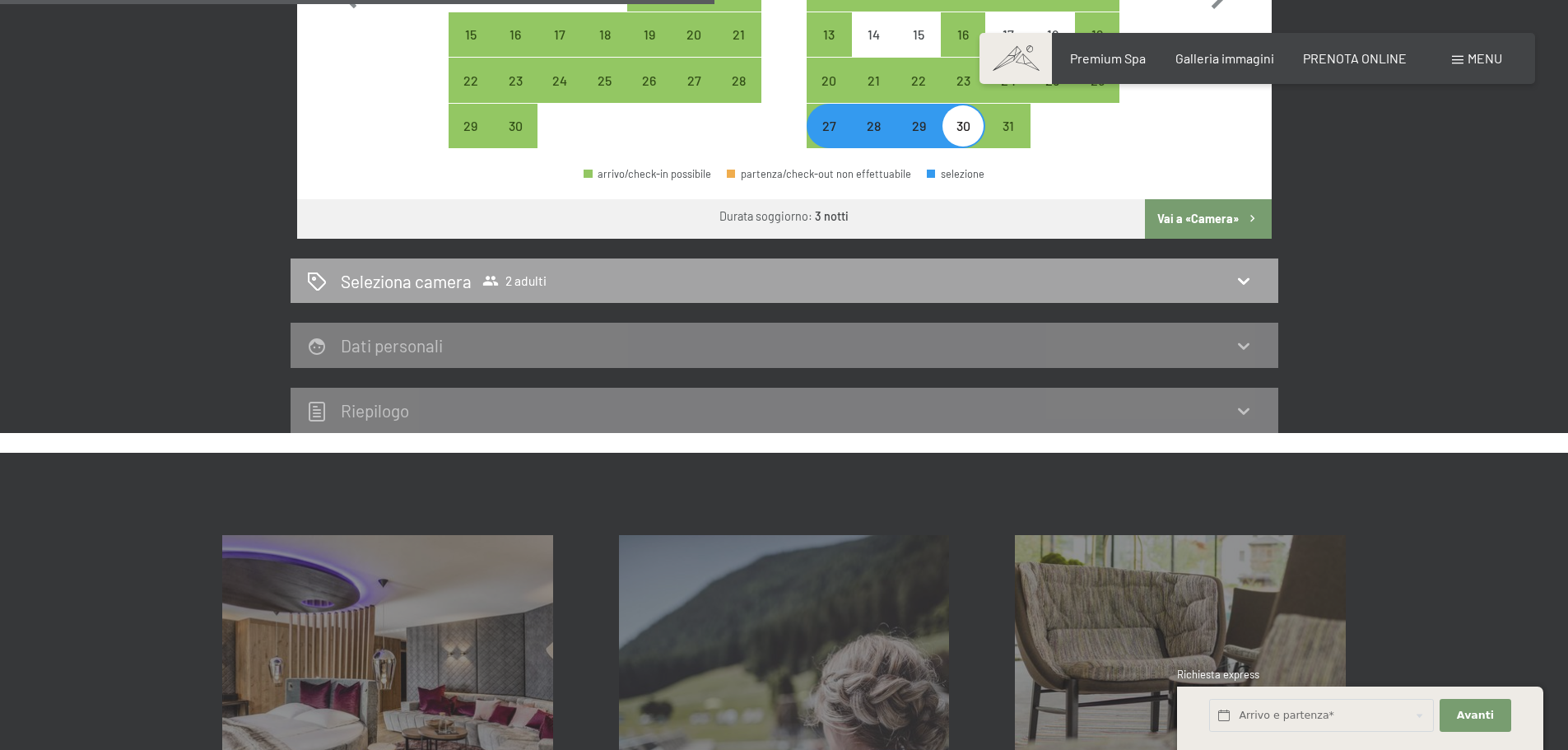
click at [1244, 280] on icon at bounding box center [1244, 280] width 20 height 20
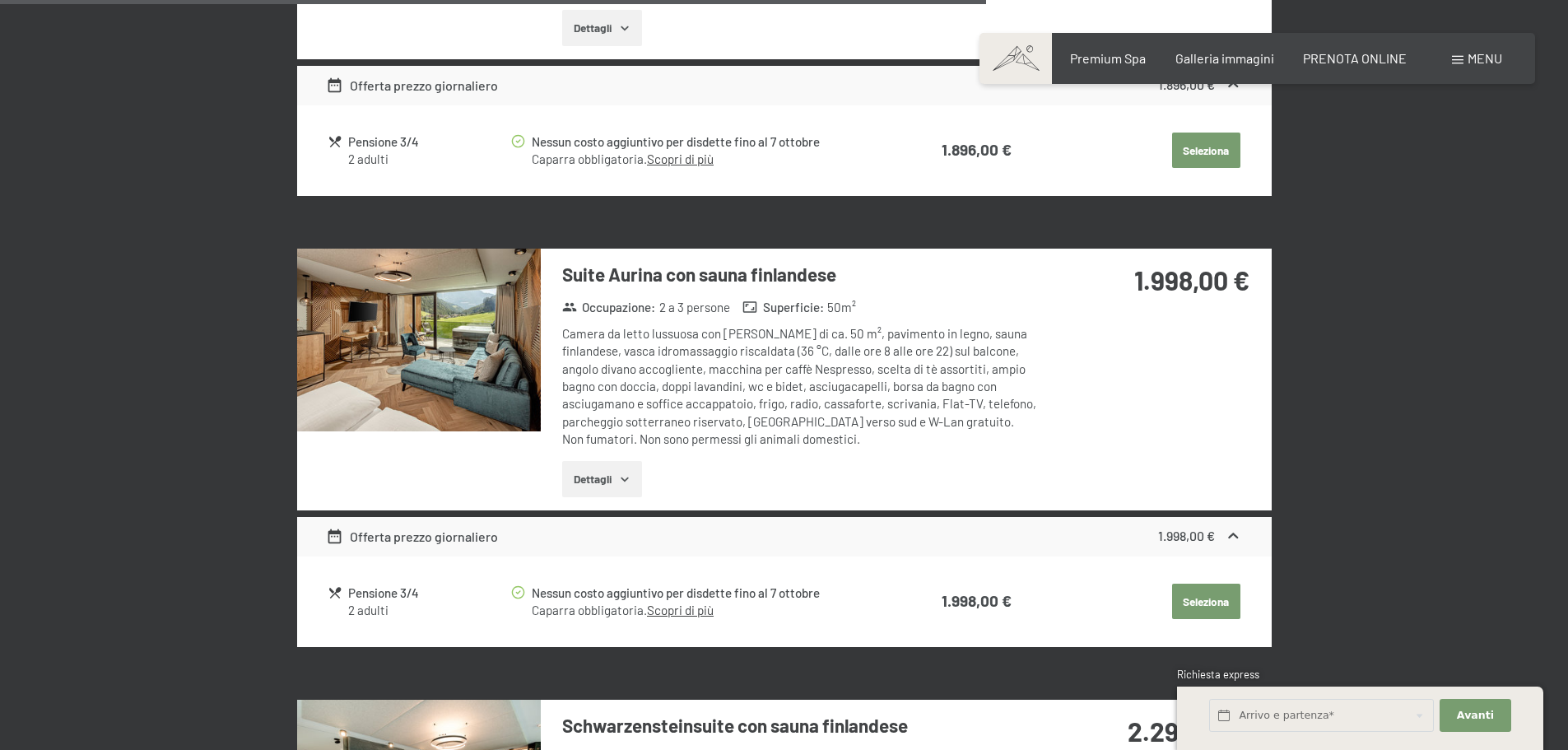
scroll to position [3122, 0]
